Goal: Transaction & Acquisition: Book appointment/travel/reservation

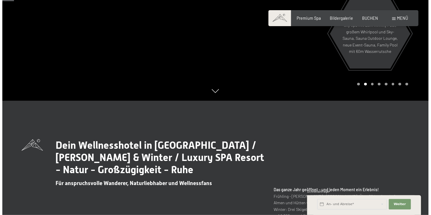
scroll to position [116, 0]
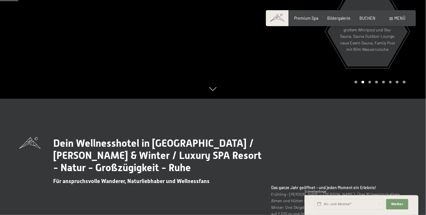
click at [401, 16] on span "Menü" at bounding box center [399, 18] width 11 height 5
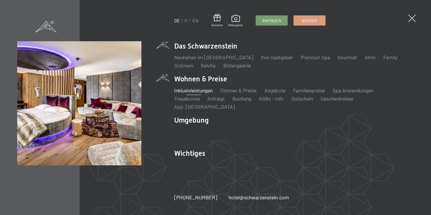
click at [199, 94] on link "Inklusivleistungen" at bounding box center [193, 90] width 38 height 6
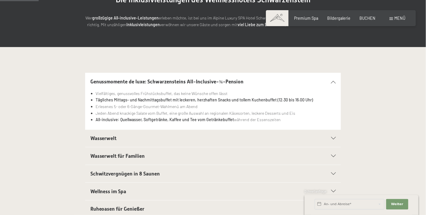
scroll to position [116, 0]
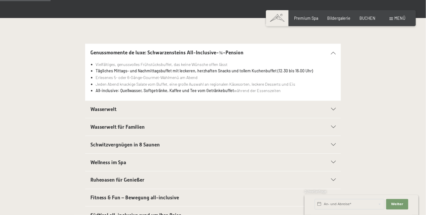
click at [119, 108] on h2 "Wasserwelt" at bounding box center [200, 109] width 221 height 7
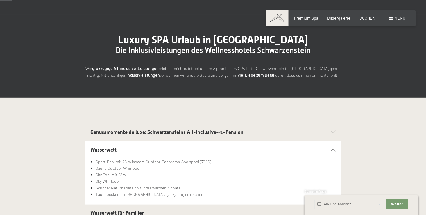
scroll to position [29, 0]
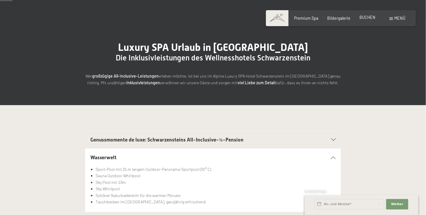
click at [363, 17] on span "BUCHEN" at bounding box center [367, 17] width 16 height 5
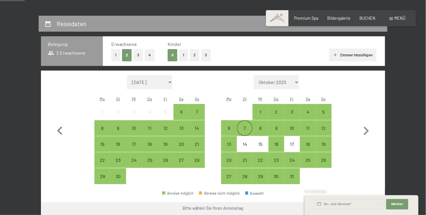
scroll to position [116, 0]
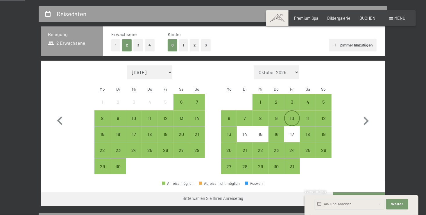
click at [293, 120] on div "10" at bounding box center [292, 123] width 15 height 15
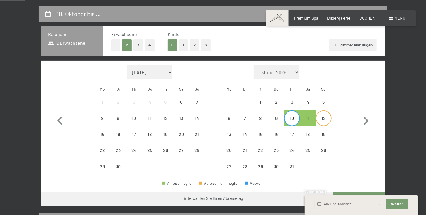
click at [327, 122] on div "12" at bounding box center [323, 123] width 15 height 15
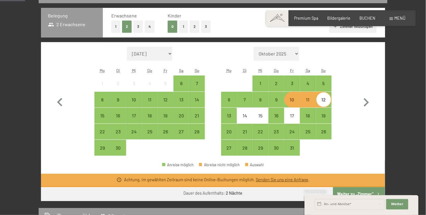
scroll to position [145, 0]
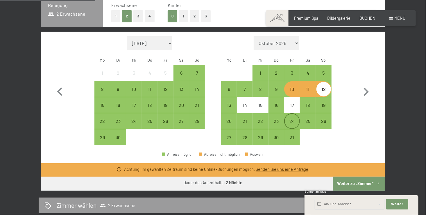
click at [294, 123] on div "24" at bounding box center [292, 126] width 15 height 15
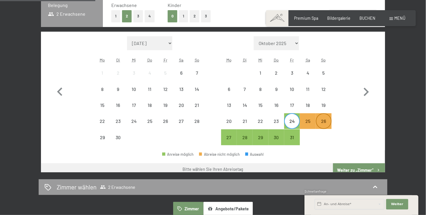
click at [328, 125] on div "26" at bounding box center [323, 126] width 15 height 15
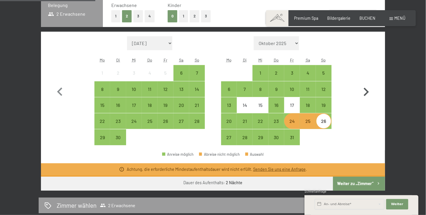
click at [363, 92] on icon "button" at bounding box center [366, 92] width 17 height 17
select select "2025-10-01"
select select "2025-11-01"
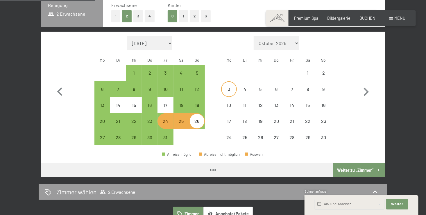
select select "2025-10-01"
select select "2025-11-01"
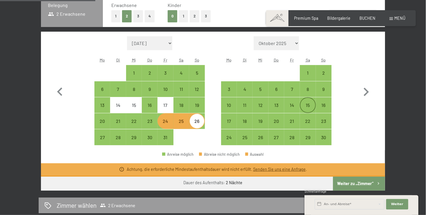
click at [301, 108] on div "15" at bounding box center [307, 110] width 15 height 15
select select "2025-10-01"
select select "2025-11-01"
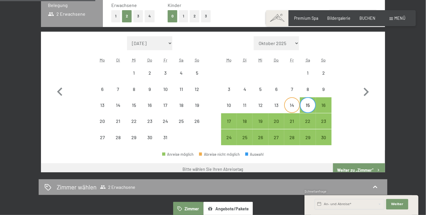
click at [291, 107] on div "14" at bounding box center [292, 110] width 15 height 15
select select "2025-10-01"
select select "2025-11-01"
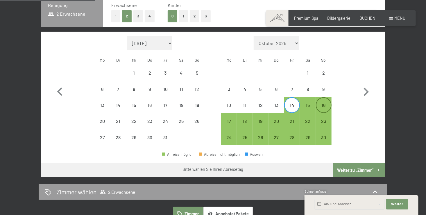
click at [330, 106] on div "16" at bounding box center [323, 110] width 15 height 15
select select "2025-10-01"
select select "2025-11-01"
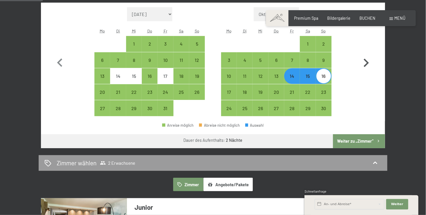
click at [363, 138] on button "Weiter zu „Zimmer“" at bounding box center [359, 141] width 52 height 14
select select "2025-10-01"
select select "2025-11-01"
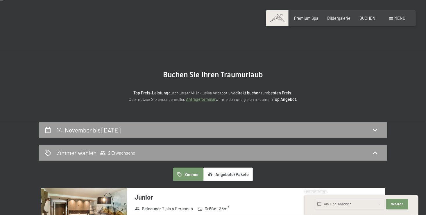
scroll to position [0, 0]
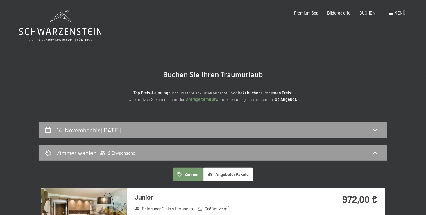
click at [52, 26] on icon at bounding box center [60, 25] width 82 height 31
